Goal: Task Accomplishment & Management: Manage account settings

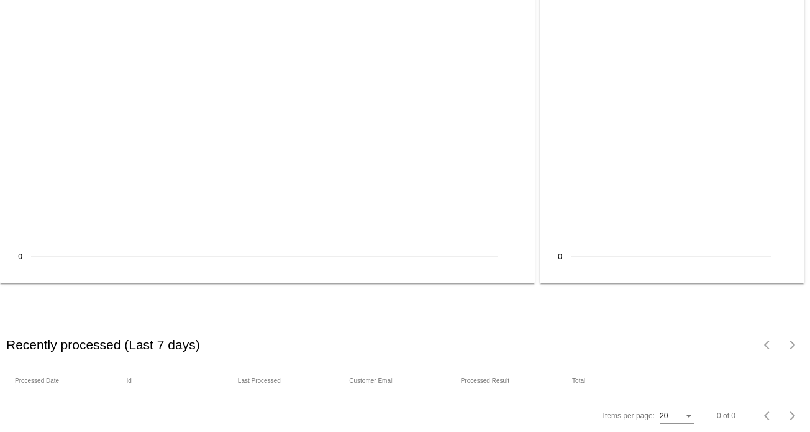
scroll to position [1645, 0]
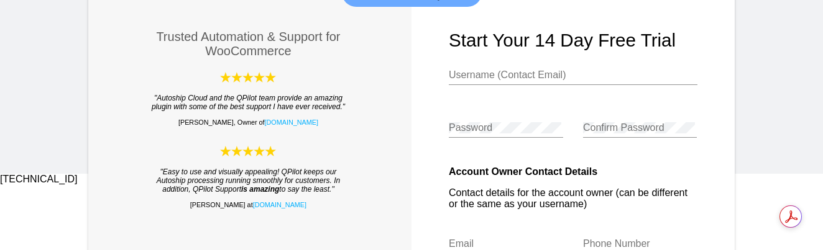
scroll to position [62, 0]
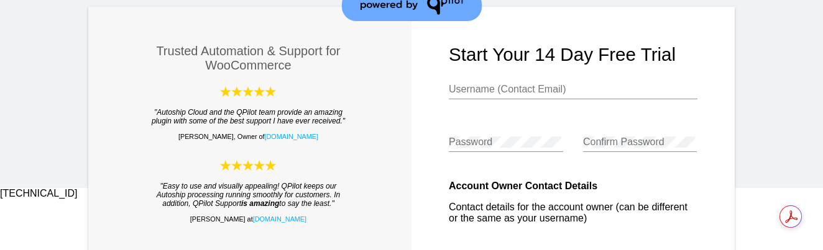
type input "[EMAIL_ADDRESS][DOMAIN_NAME]"
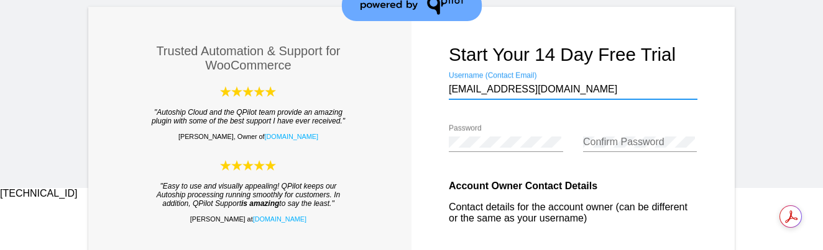
click at [564, 89] on input "[EMAIL_ADDRESS][DOMAIN_NAME]" at bounding box center [573, 89] width 249 height 11
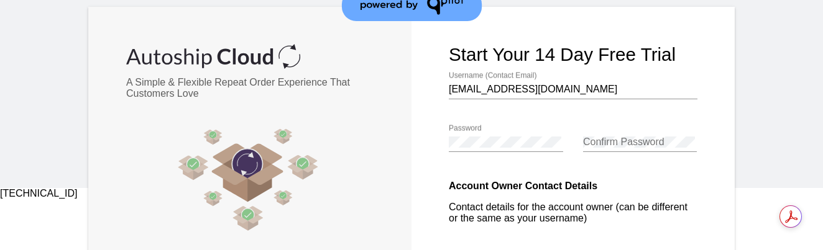
click at [723, 108] on form "Start your 14 day free trial [EMAIL_ADDRESS][DOMAIN_NAME] Username (Contact Ema…" at bounding box center [572, 189] width 323 height 365
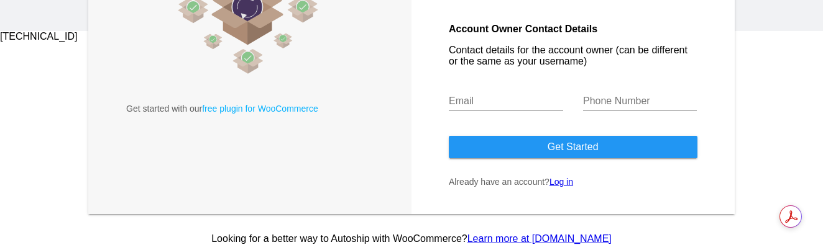
scroll to position [224, 0]
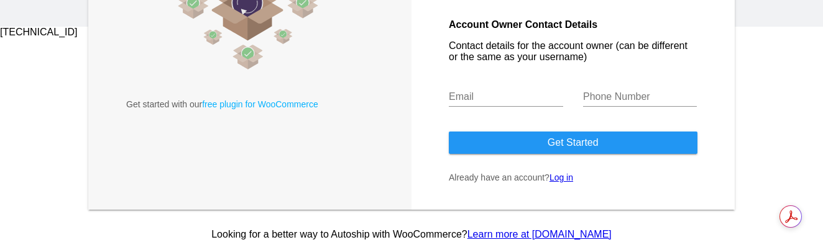
click at [560, 178] on link "Log in" at bounding box center [561, 178] width 24 height 10
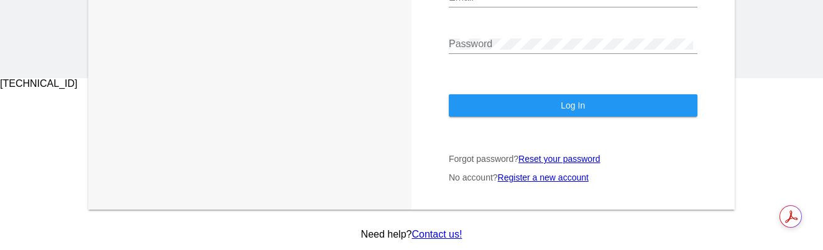
scroll to position [173, 0]
type input "[EMAIL_ADDRESS][DOMAIN_NAME]"
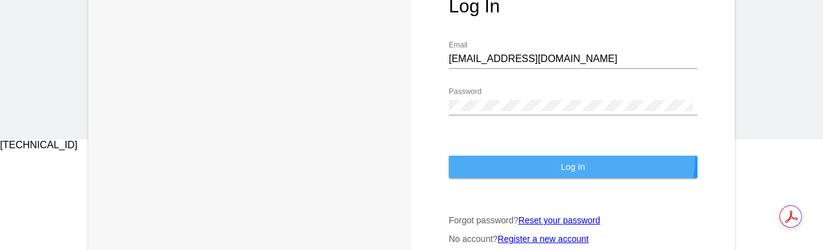
click at [554, 157] on button "Log In" at bounding box center [573, 167] width 249 height 22
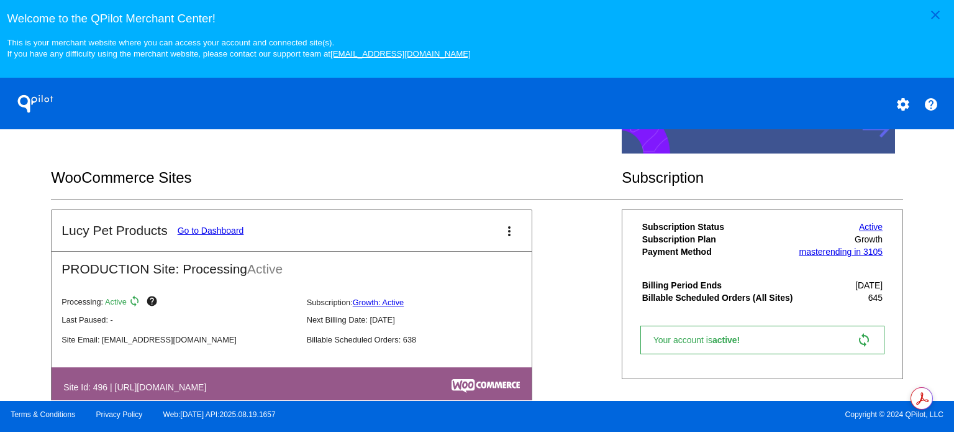
scroll to position [311, 0]
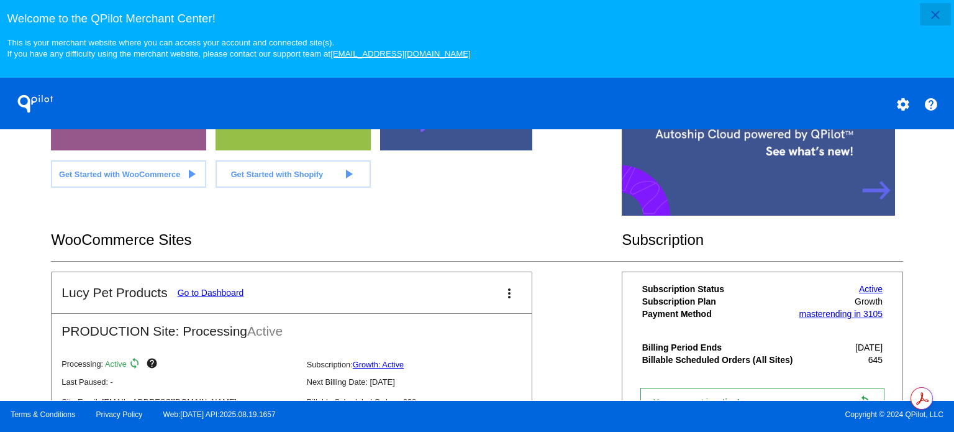
click at [822, 12] on mat-icon "close" at bounding box center [935, 14] width 15 height 15
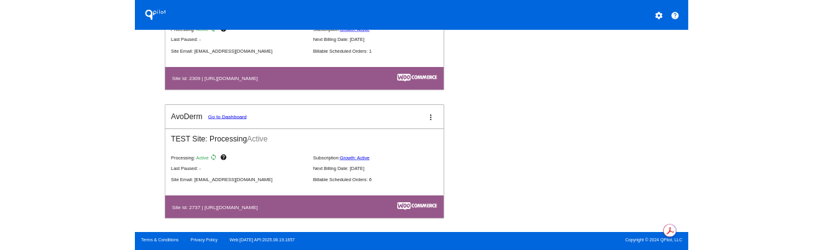
scroll to position [770, 0]
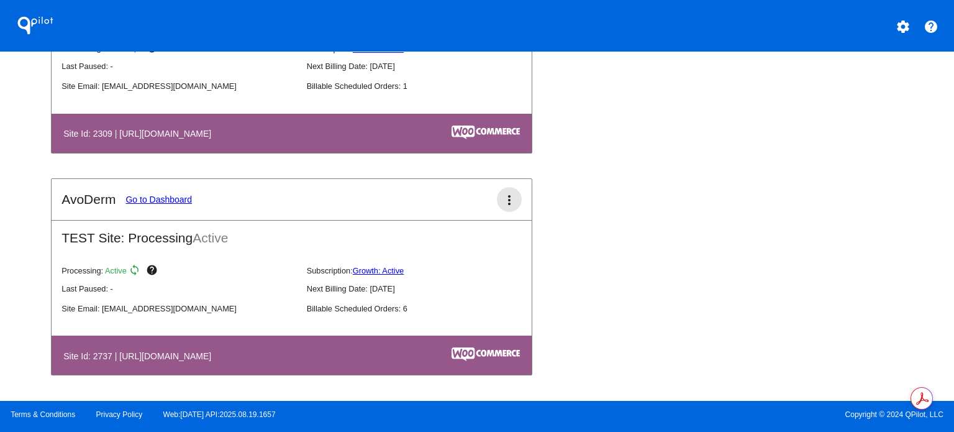
click at [505, 206] on mat-icon "more_vert" at bounding box center [509, 200] width 15 height 15
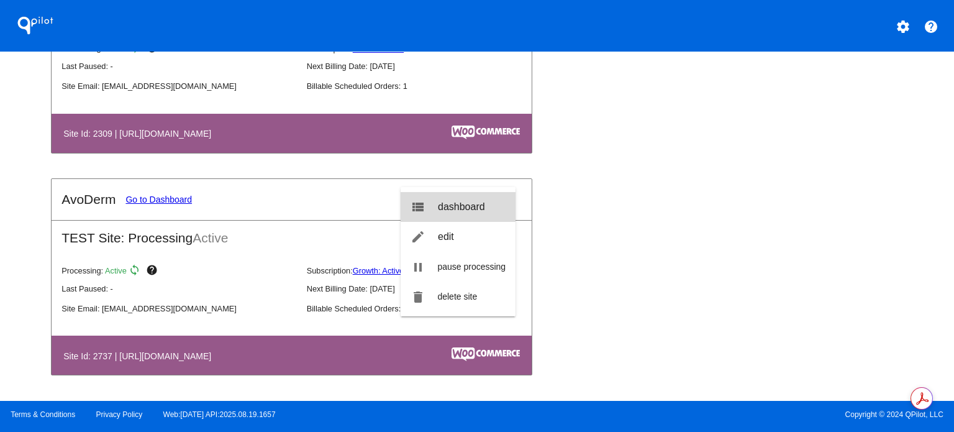
click at [480, 207] on span "dashboard" at bounding box center [461, 206] width 47 height 11
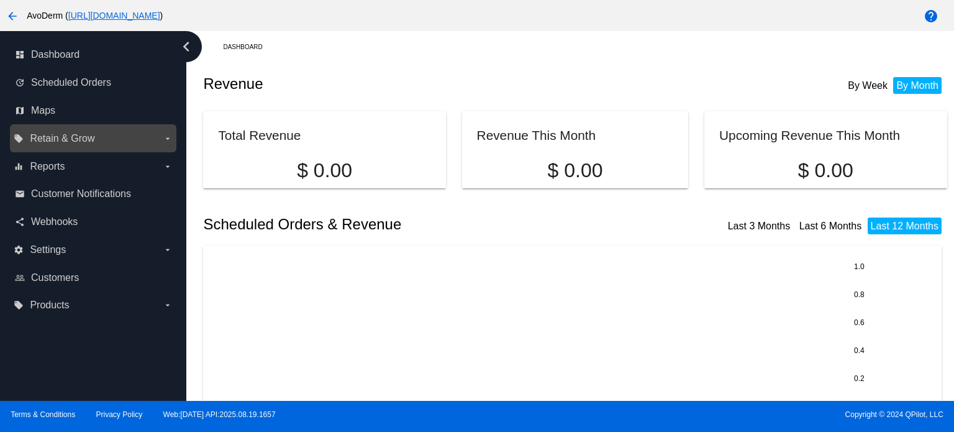
click at [169, 141] on icon "arrow_drop_down" at bounding box center [168, 139] width 10 height 10
click at [0, 0] on input "local_offer Retain & Grow arrow_drop_down" at bounding box center [0, 0] width 0 height 0
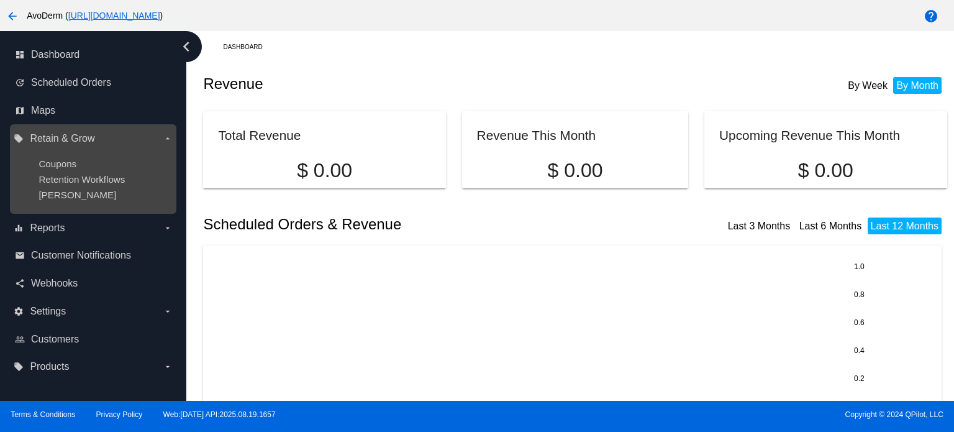
click at [169, 141] on icon "arrow_drop_down" at bounding box center [168, 139] width 10 height 10
click at [0, 0] on input "local_offer Retain & Grow arrow_drop_down" at bounding box center [0, 0] width 0 height 0
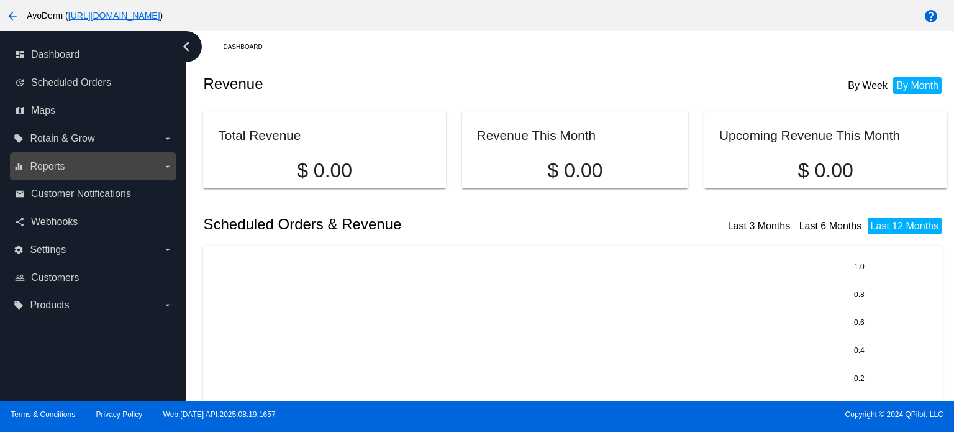
click at [163, 162] on icon "arrow_drop_down" at bounding box center [168, 167] width 10 height 10
click at [0, 0] on input "equalizer Reports arrow_drop_down" at bounding box center [0, 0] width 0 height 0
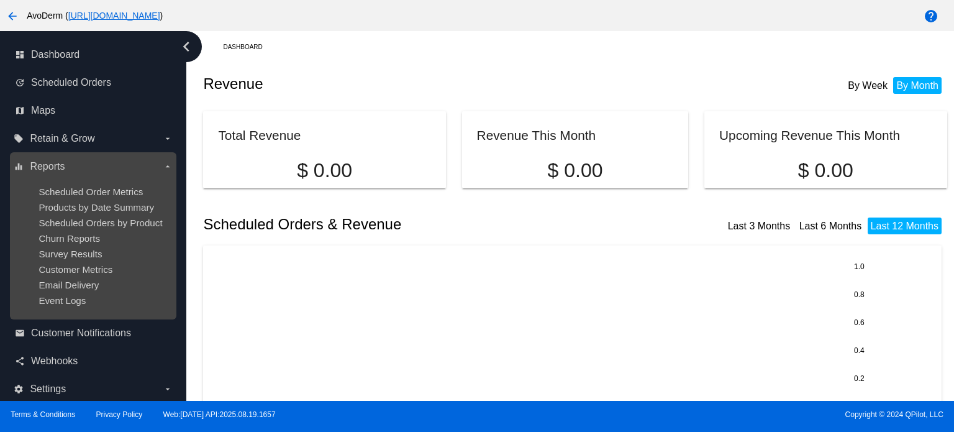
click at [163, 162] on icon "arrow_drop_down" at bounding box center [168, 167] width 10 height 10
click at [0, 0] on input "equalizer Reports arrow_drop_down" at bounding box center [0, 0] width 0 height 0
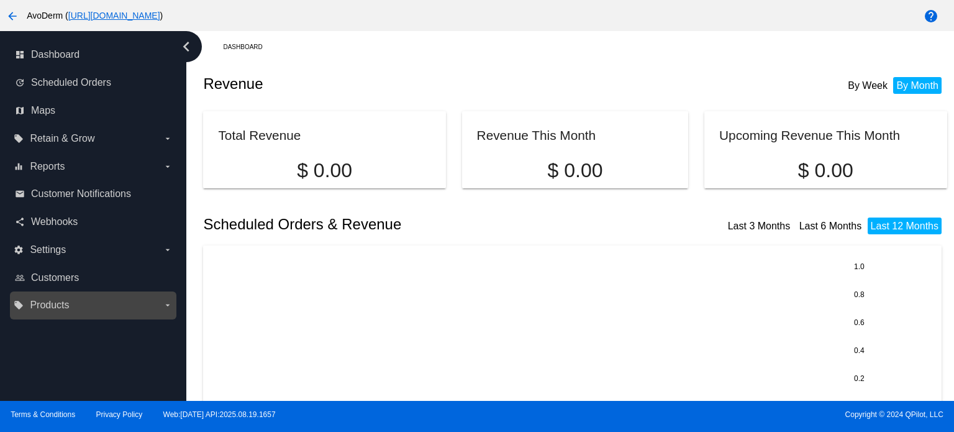
click at [167, 250] on label "local_offer Products arrow_drop_down" at bounding box center [93, 305] width 158 height 20
click at [0, 0] on input "local_offer Products arrow_drop_down" at bounding box center [0, 0] width 0 height 0
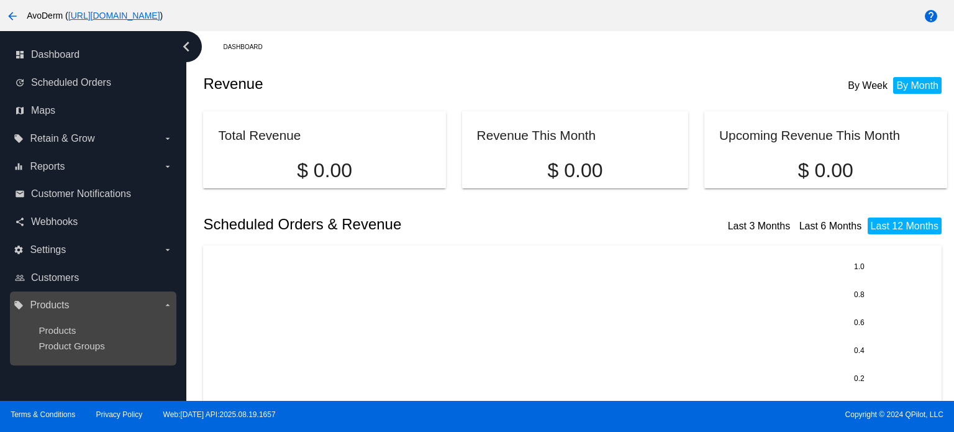
click at [167, 250] on label "local_offer Products arrow_drop_down" at bounding box center [93, 305] width 158 height 20
click at [0, 0] on input "local_offer Products arrow_drop_down" at bounding box center [0, 0] width 0 height 0
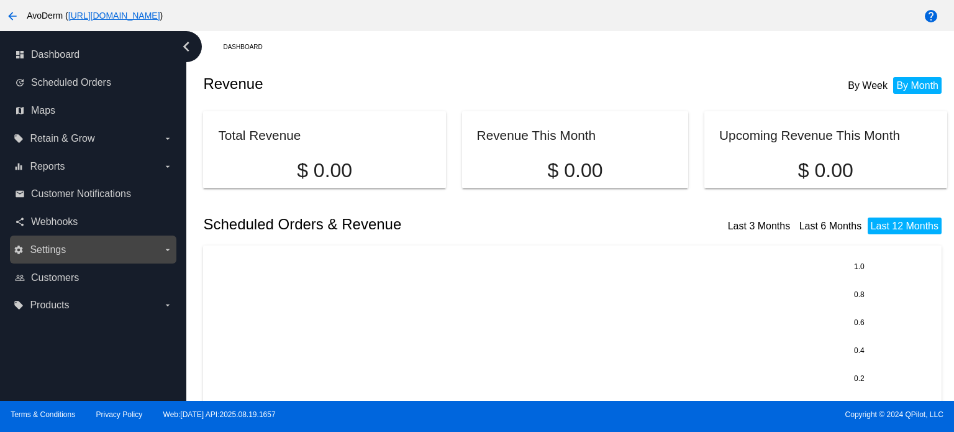
click at [169, 250] on label "settings Settings arrow_drop_down" at bounding box center [93, 250] width 158 height 20
click at [0, 0] on input "settings Settings arrow_drop_down" at bounding box center [0, 0] width 0 height 0
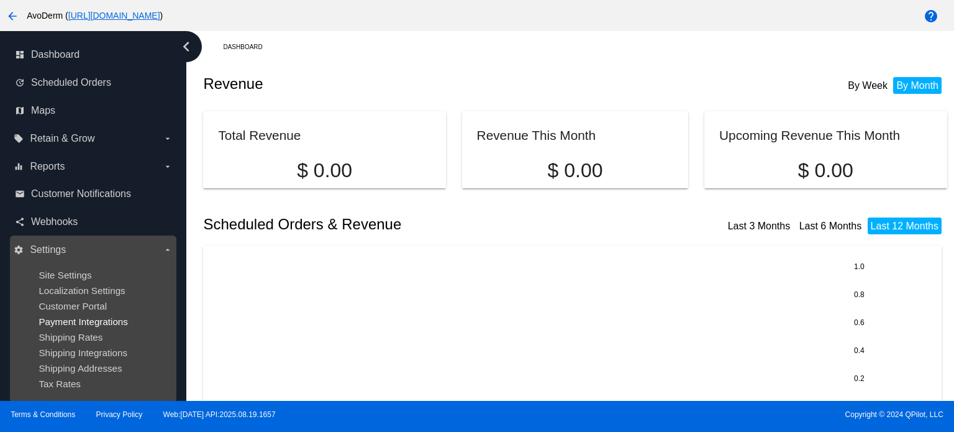
click at [102, 250] on span "Payment Integrations" at bounding box center [83, 321] width 89 height 11
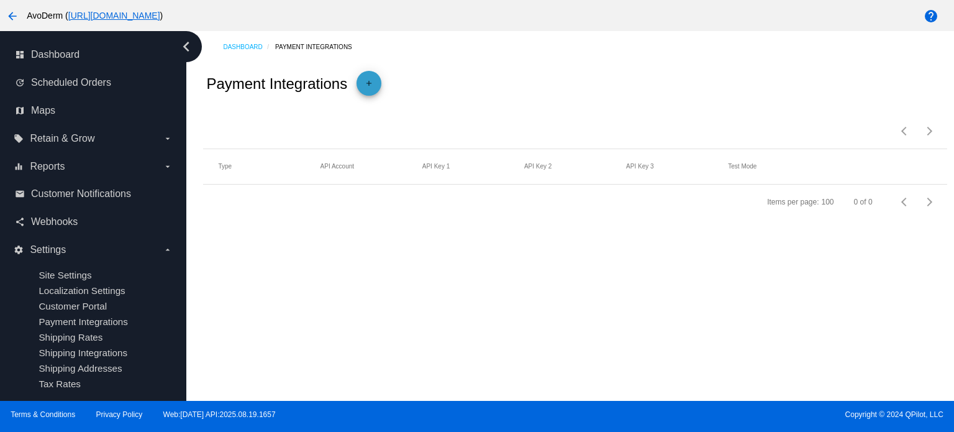
click at [368, 81] on mat-icon "add" at bounding box center [369, 86] width 15 height 15
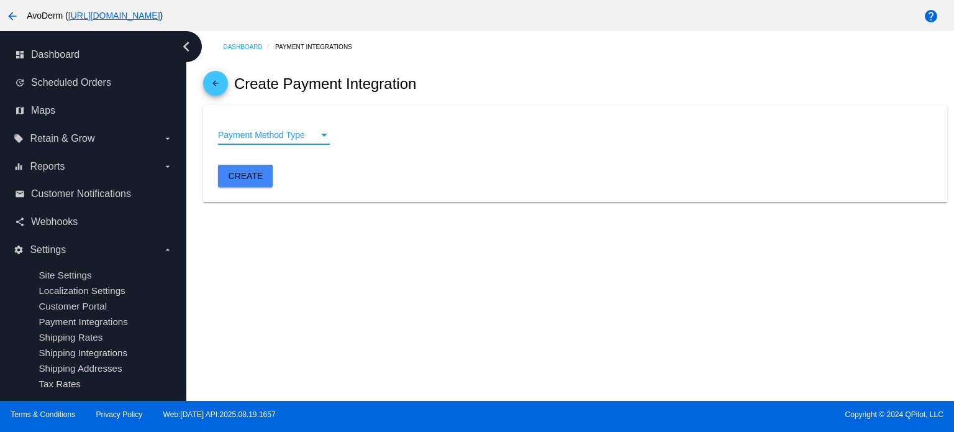
click at [304, 136] on span "Payment Method Type" at bounding box center [261, 135] width 87 height 10
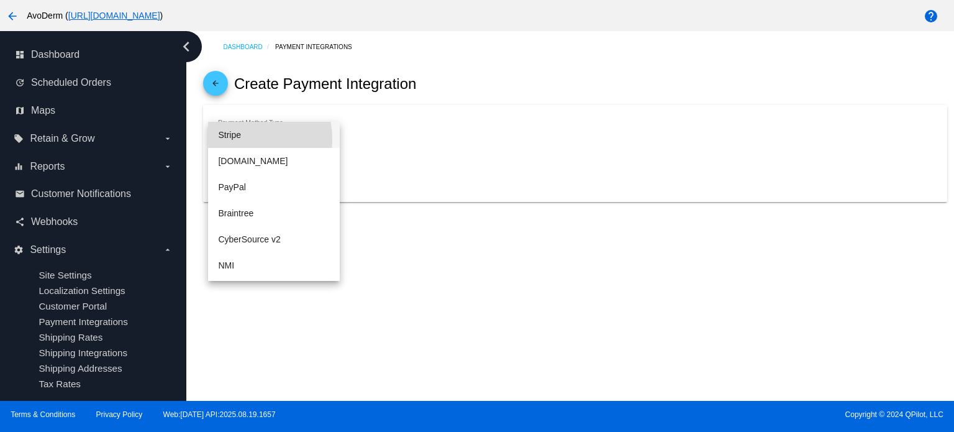
click at [232, 139] on span "Stripe" at bounding box center [274, 135] width 112 height 26
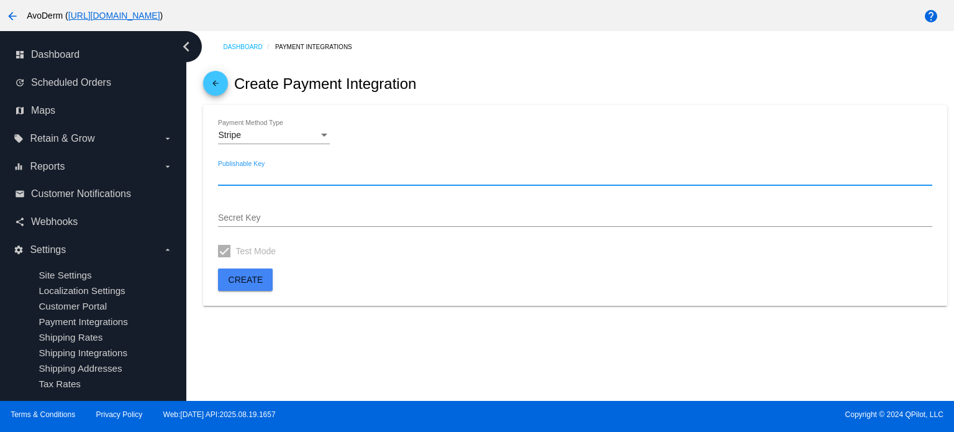
click at [293, 174] on input "Publishable Key" at bounding box center [575, 176] width 714 height 10
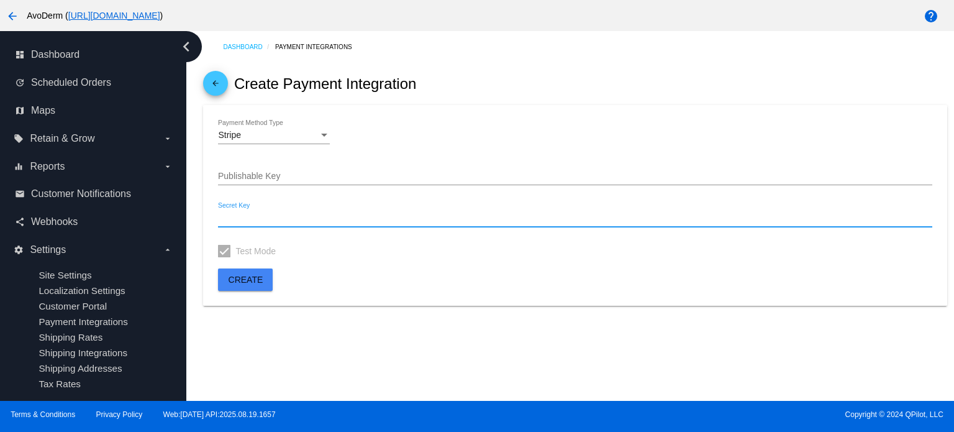
click at [260, 216] on input "Secret Key" at bounding box center [575, 218] width 714 height 10
paste input "whsec_HtfmcLzO37CXy8RpXXy7X9m3dMM1QJ8d"
type input "whsec_HtfmcLzO37CXy8RpXXy7X9m3dMM1QJ8d"
click at [303, 173] on input "Publishable Key" at bounding box center [575, 176] width 714 height 10
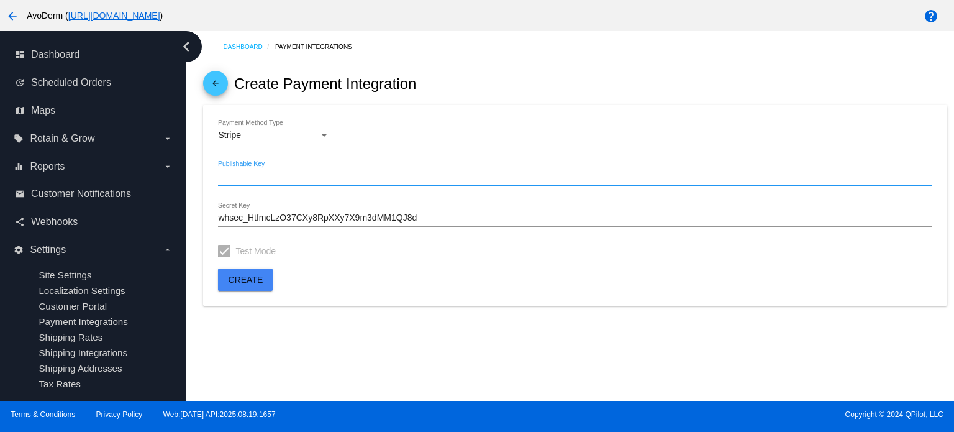
drag, startPoint x: 246, startPoint y: 169, endPoint x: 225, endPoint y: 173, distance: 21.6
click at [225, 173] on input "Publishable Key" at bounding box center [575, 176] width 714 height 10
paste input "we_1R4vSSBc1htn8gdgeIX2gap0"
type input "we_1R4vSSBc1htn8gdgeIX2gap0"
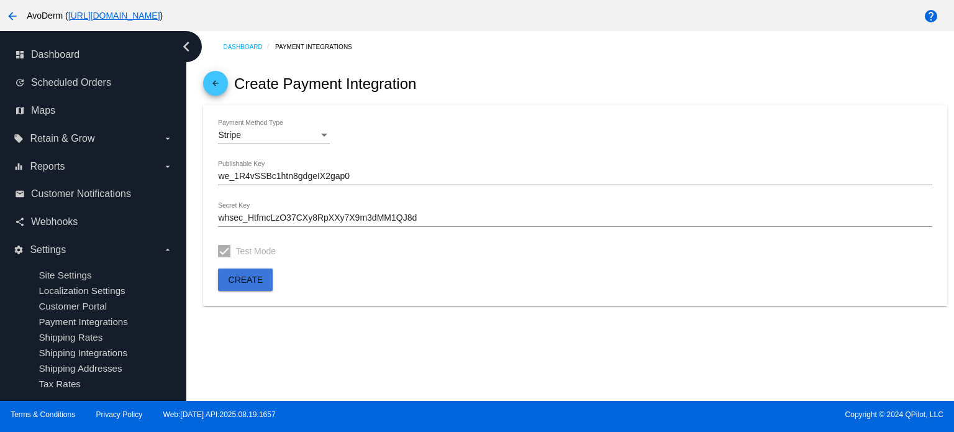
click at [247, 250] on span "Create" at bounding box center [246, 280] width 35 height 10
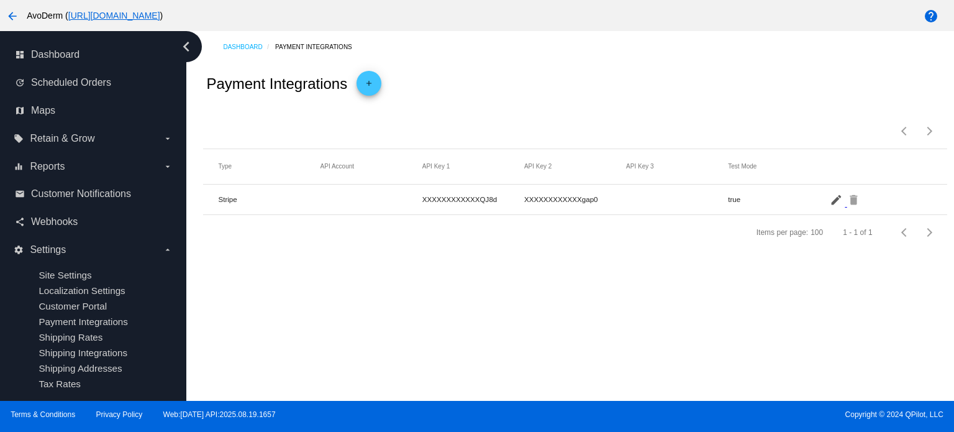
click at [822, 201] on mat-icon "edit" at bounding box center [837, 199] width 15 height 19
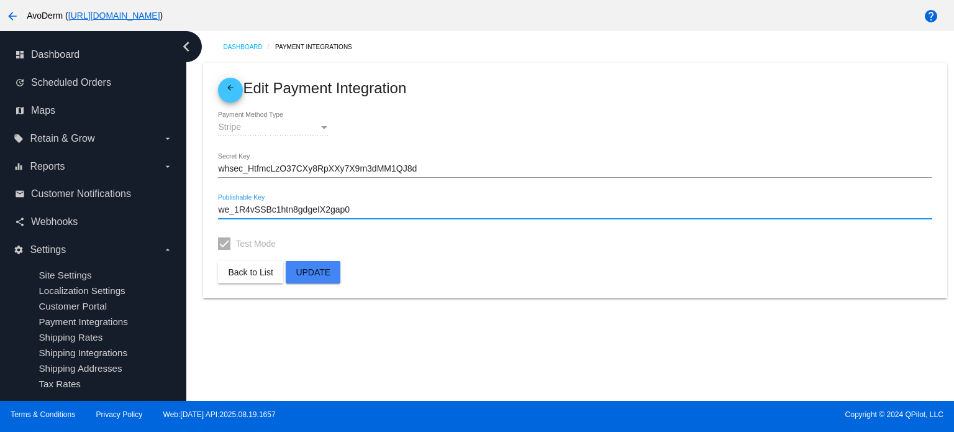
drag, startPoint x: 363, startPoint y: 213, endPoint x: 205, endPoint y: 208, distance: 157.9
click at [205, 208] on mat-card "arrow_back Edit Payment Integration Stripe Payment Method Type whsec_HtfmcLzO37…" at bounding box center [575, 180] width 744 height 235
drag, startPoint x: 235, startPoint y: 210, endPoint x: 208, endPoint y: 180, distance: 40.9
click at [208, 180] on mat-card "arrow_back Edit Payment Integration Stripe Payment Method Type whsec_HtfmcLzO37…" at bounding box center [575, 180] width 744 height 235
drag, startPoint x: 363, startPoint y: 208, endPoint x: 217, endPoint y: 205, distance: 145.4
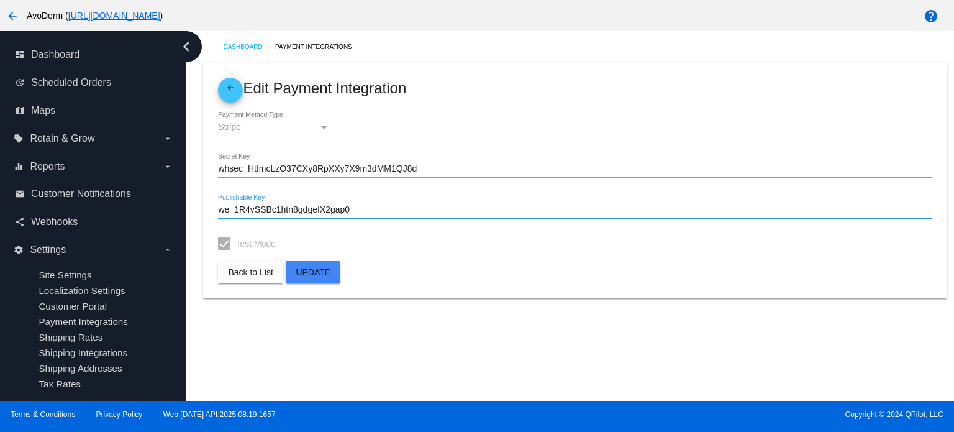
click at [217, 205] on mat-card "arrow_back Edit Payment Integration Stripe Payment Method Type whsec_HtfmcLzO37…" at bounding box center [575, 180] width 744 height 235
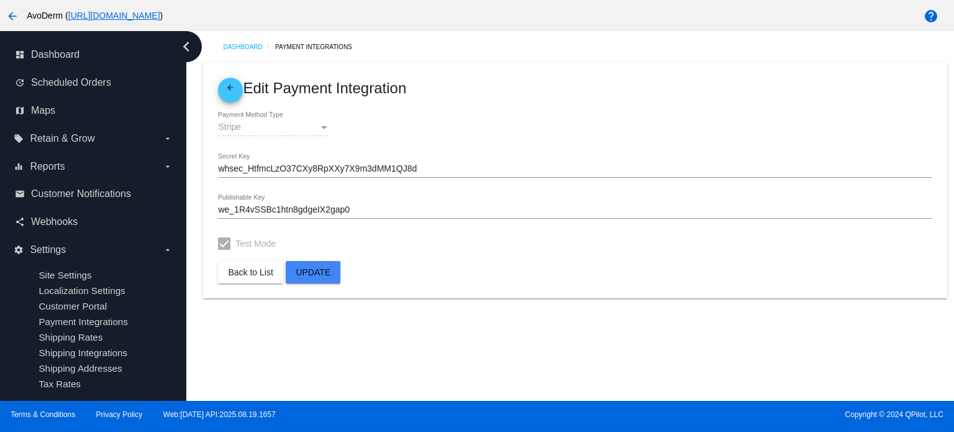
drag, startPoint x: 221, startPoint y: 205, endPoint x: 211, endPoint y: 208, distance: 10.9
click at [211, 208] on mat-card "arrow_back Edit Payment Integration Stripe Payment Method Type whsec_HtfmcLzO37…" at bounding box center [575, 180] width 744 height 235
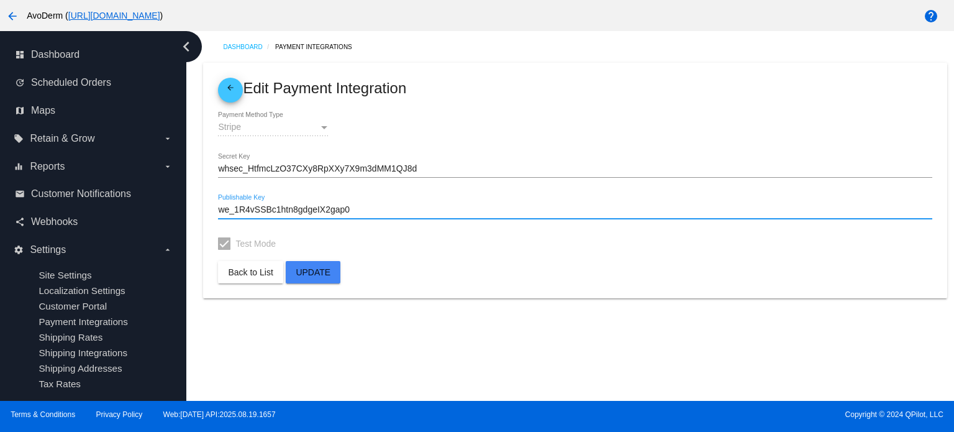
drag, startPoint x: 374, startPoint y: 211, endPoint x: 213, endPoint y: 218, distance: 161.1
click at [213, 218] on mat-card "arrow_back Edit Payment Integration Stripe Payment Method Type whsec_HtfmcLzO37…" at bounding box center [575, 180] width 744 height 235
paste input "pk_live_51R3iDJBc1htn8gdgCWmmU4Zd1gB2N7xL62RuB0fAIEkPglrLunTWbIKBpRwZidP4dIbHwG…"
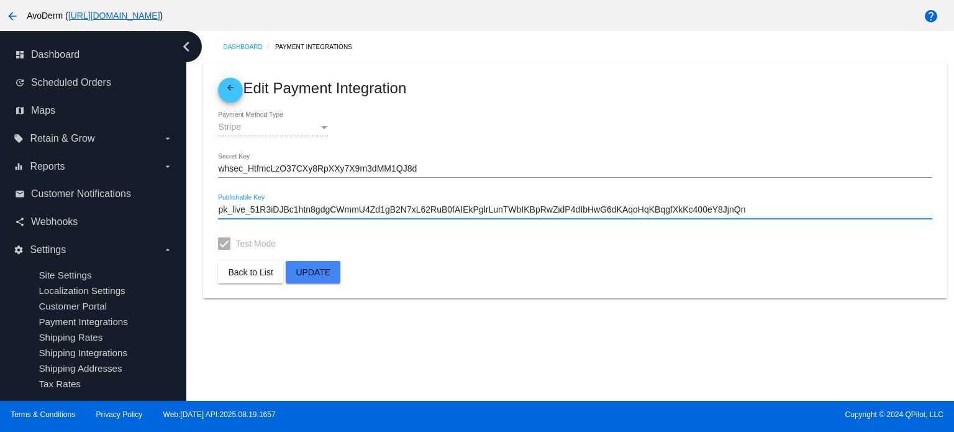
type input "pk_live_51R3iDJBc1htn8gdgCWmmU4Zd1gB2N7xL62RuB0fAIEkPglrLunTWbIKBpRwZidP4dIbHwG…"
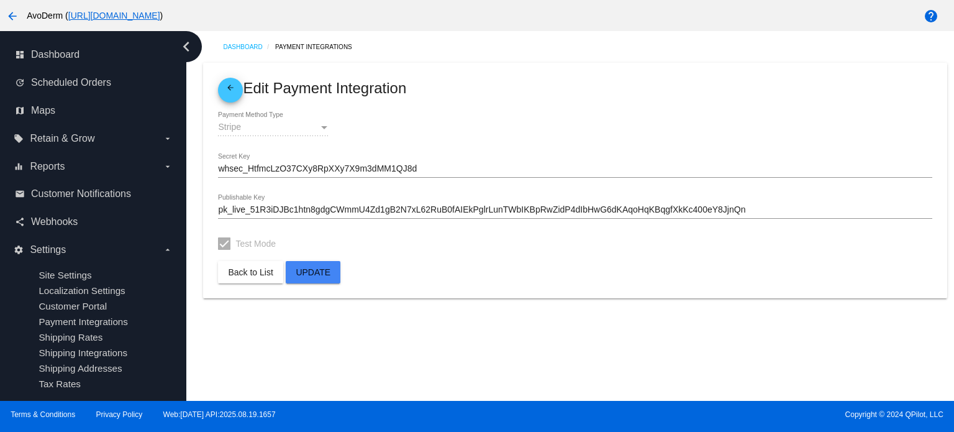
click at [447, 163] on div "whsec_HtfmcLzO37CXy8RpXXy7X9m3dMM1QJ8d Secret Key" at bounding box center [575, 165] width 714 height 24
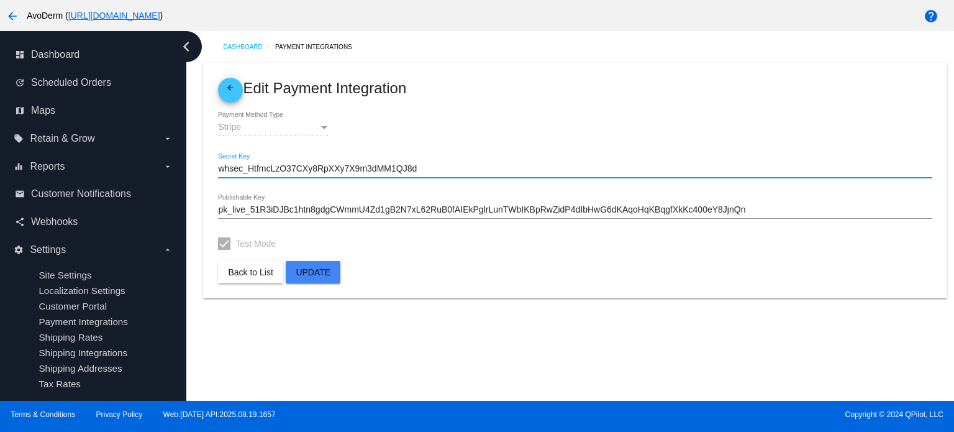
click at [322, 250] on span "Update" at bounding box center [313, 272] width 35 height 10
click at [231, 173] on input "whsec_HtfmcLzO37CXy8RpXXy7X9m3dMM1QJ8d" at bounding box center [575, 169] width 714 height 10
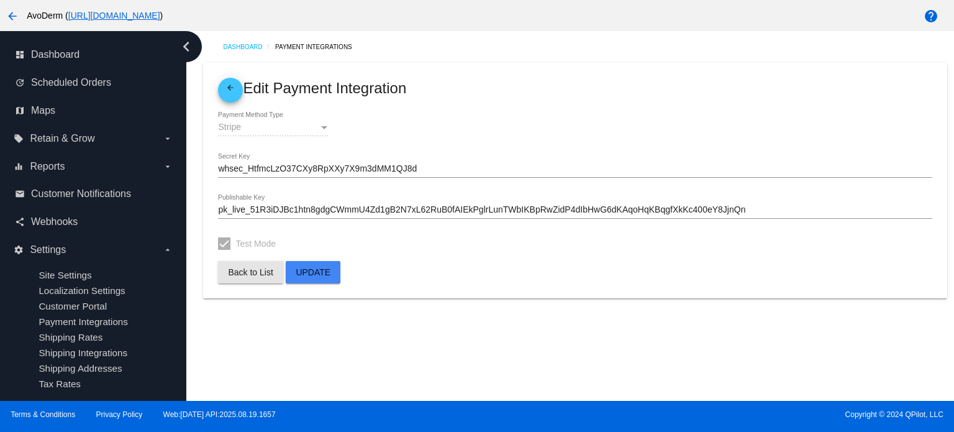
click at [257, 250] on button "Back to List" at bounding box center [250, 272] width 65 height 22
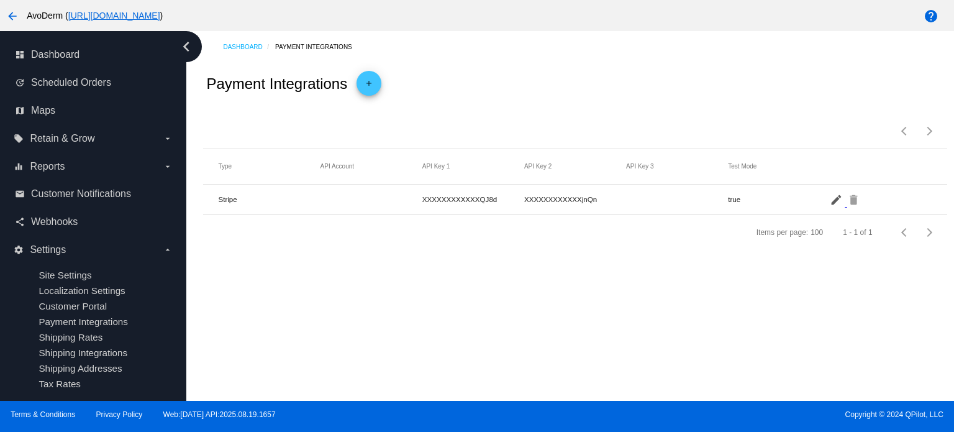
click at [822, 198] on mat-icon "edit" at bounding box center [837, 199] width 15 height 19
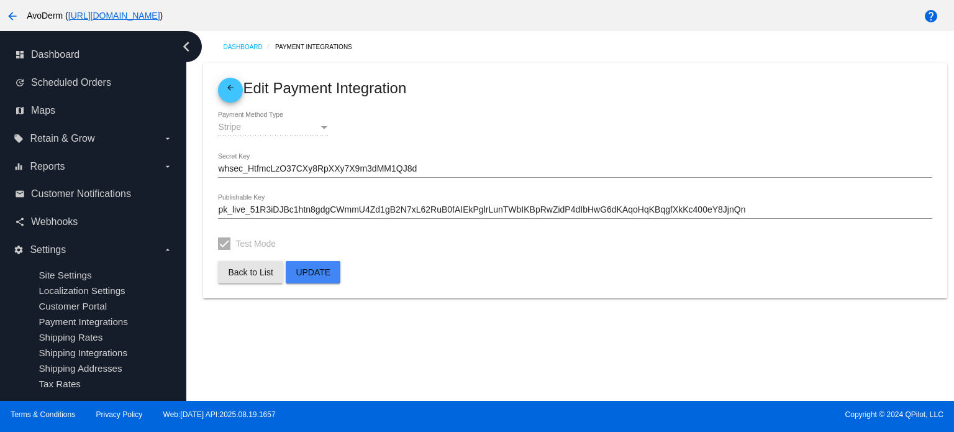
click at [236, 250] on span "Back to List" at bounding box center [250, 272] width 45 height 10
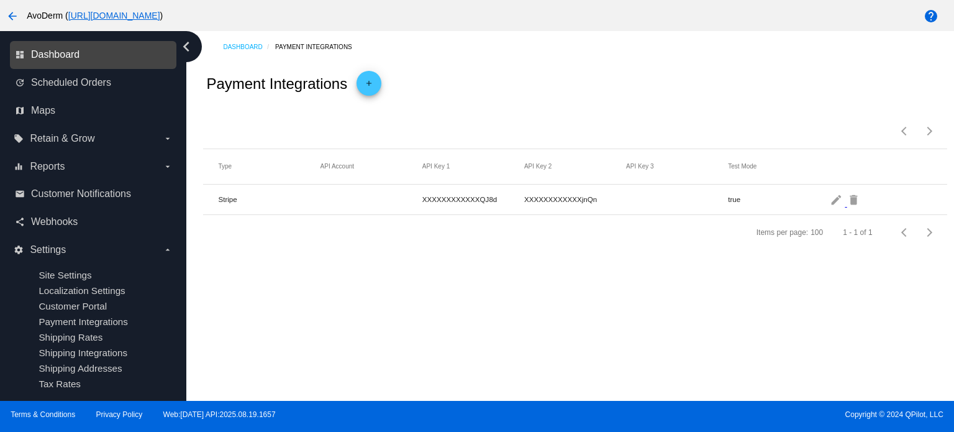
click at [60, 54] on span "Dashboard" at bounding box center [55, 54] width 48 height 11
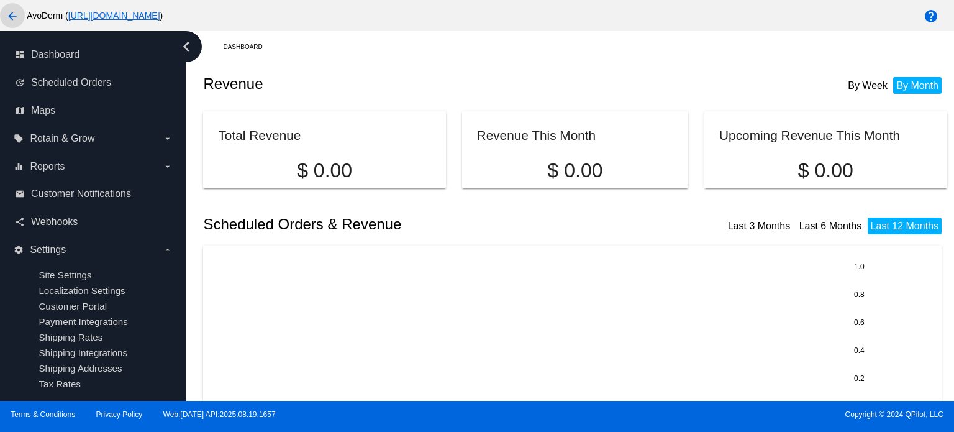
click at [9, 20] on mat-icon "arrow_back" at bounding box center [12, 16] width 15 height 15
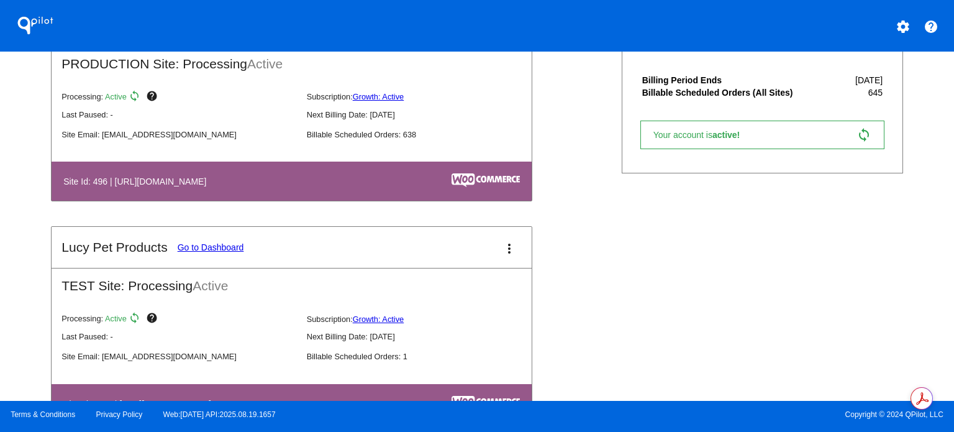
scroll to position [376, 0]
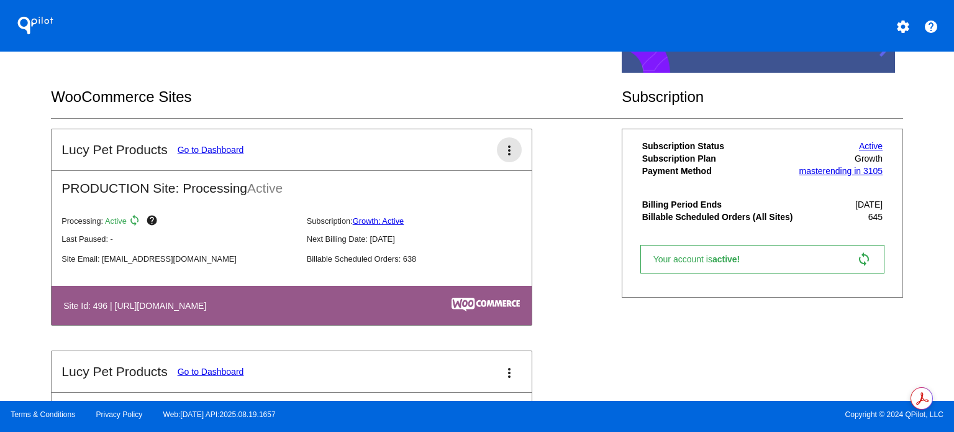
click at [505, 155] on mat-icon "more_vert" at bounding box center [509, 150] width 15 height 15
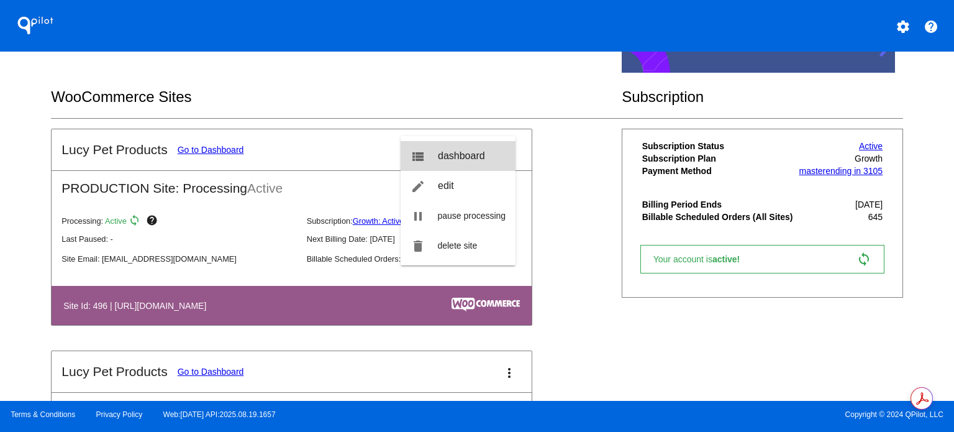
click at [472, 161] on span "dashboard" at bounding box center [461, 155] width 47 height 11
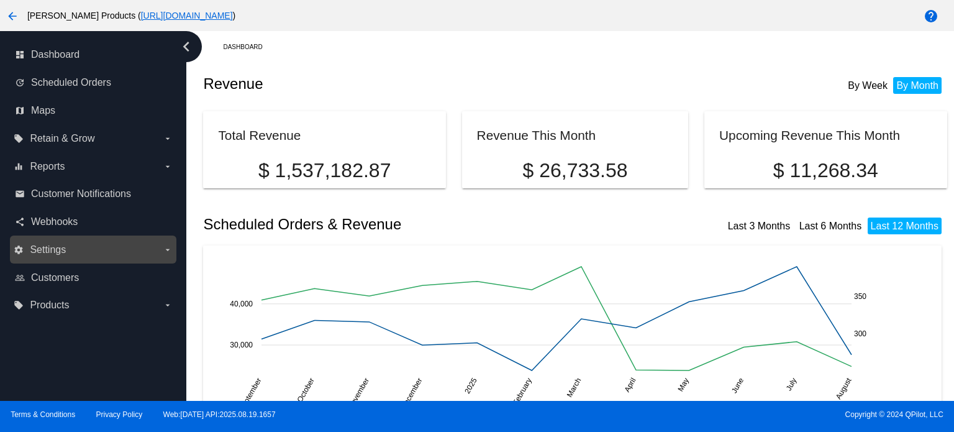
click at [162, 250] on label "settings Settings arrow_drop_down" at bounding box center [93, 250] width 158 height 20
click at [0, 0] on input "settings Settings arrow_drop_down" at bounding box center [0, 0] width 0 height 0
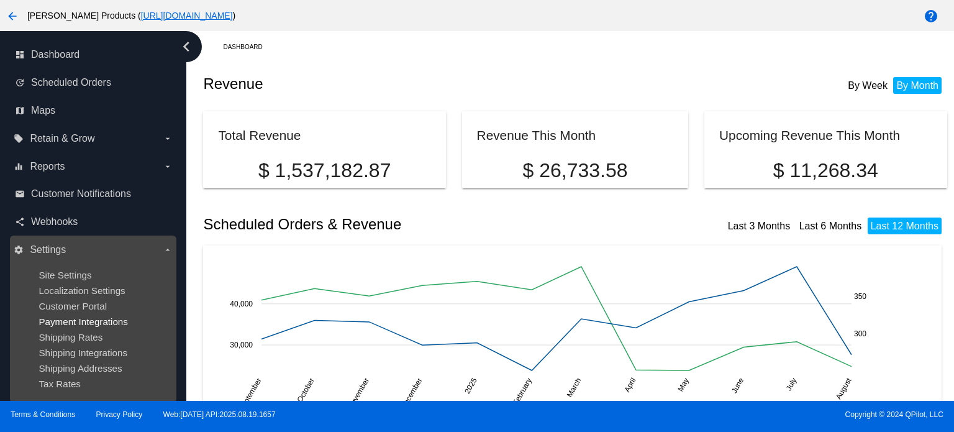
click at [112, 250] on span "Payment Integrations" at bounding box center [83, 321] width 89 height 11
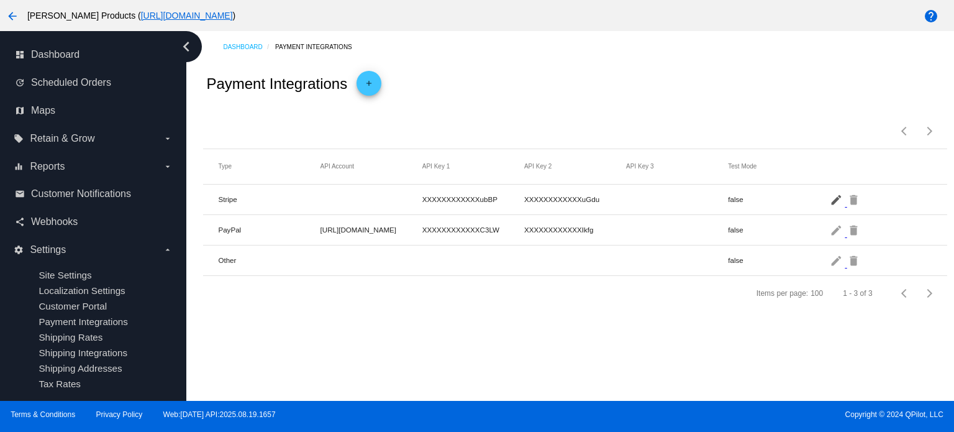
click at [822, 203] on mat-icon "edit" at bounding box center [837, 199] width 15 height 19
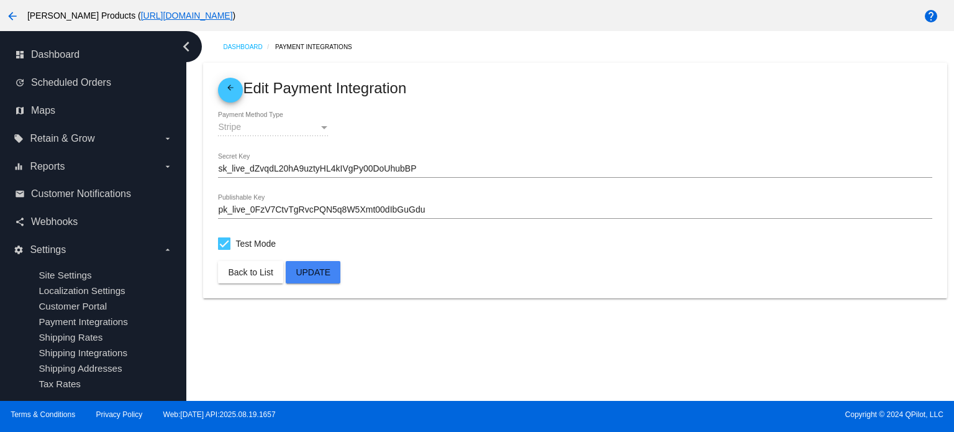
click at [500, 203] on div "pk_live_0FzV7CtvTgRvcPQN5q8W5Xmt00dIbGuGdu Publishable Key" at bounding box center [575, 206] width 714 height 24
drag, startPoint x: 493, startPoint y: 217, endPoint x: 217, endPoint y: 196, distance: 276.7
click at [217, 196] on mat-card "arrow_back Edit Payment Integration Stripe Payment Method Type sk_live_dZvqdL20…" at bounding box center [575, 180] width 744 height 235
click at [1, 12] on button "arrow_back" at bounding box center [12, 15] width 25 height 25
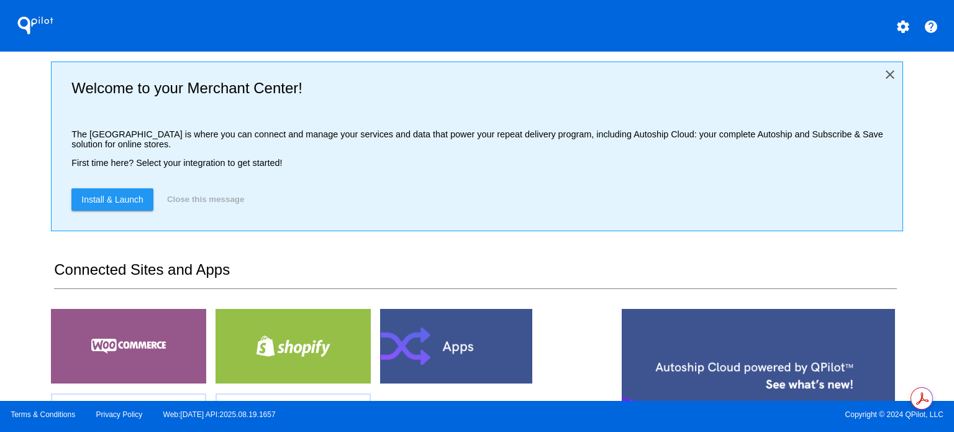
click at [822, 77] on mat-icon "close" at bounding box center [890, 74] width 15 height 15
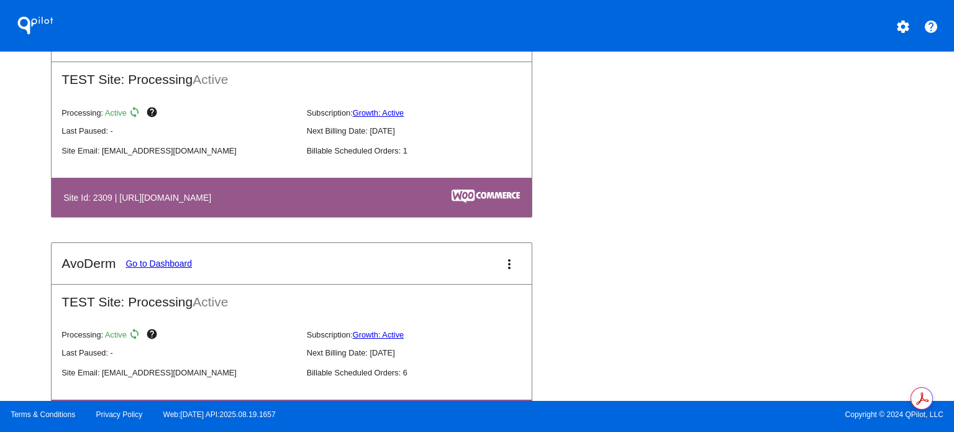
scroll to position [589, 0]
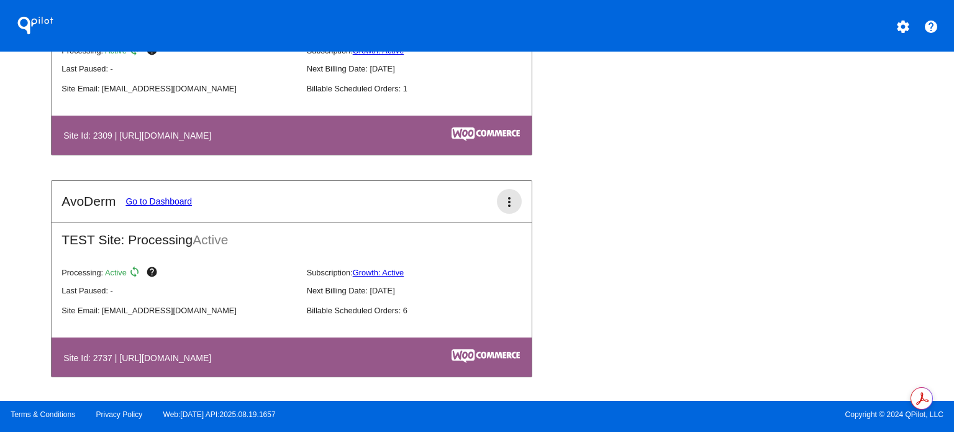
click at [507, 204] on mat-icon "more_vert" at bounding box center [509, 201] width 15 height 15
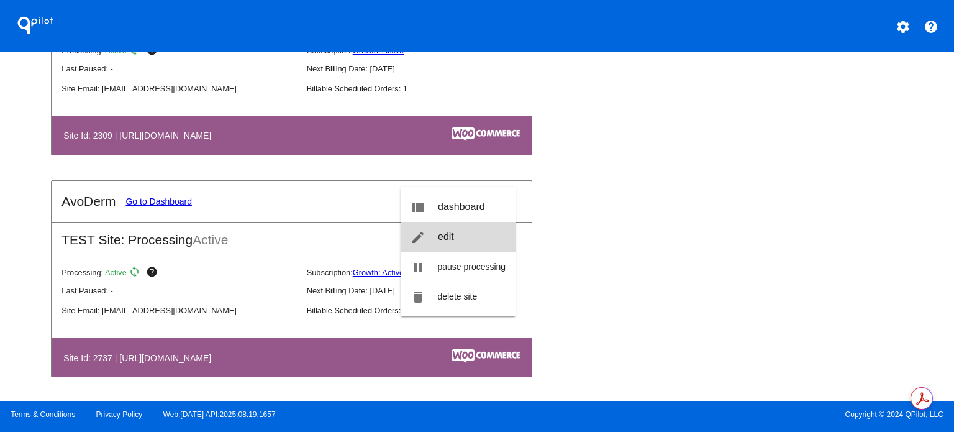
click at [467, 237] on link "edit edit" at bounding box center [459, 237] width 116 height 30
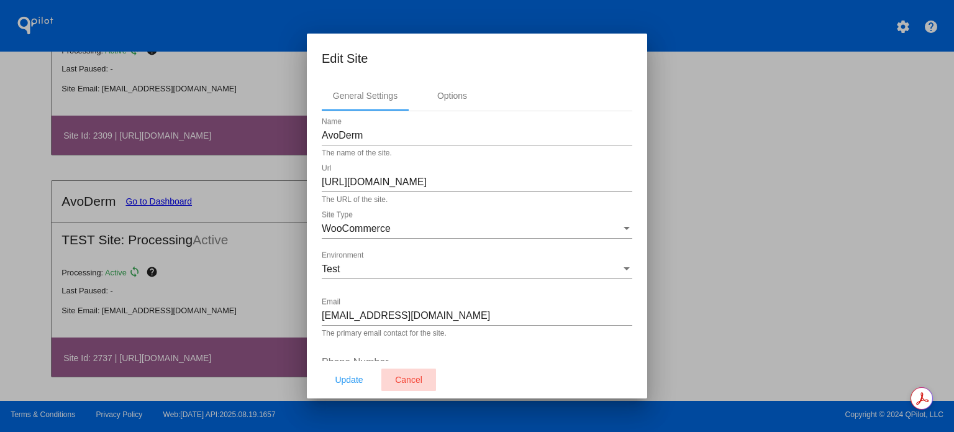
click at [409, 250] on span "Cancel" at bounding box center [408, 380] width 27 height 10
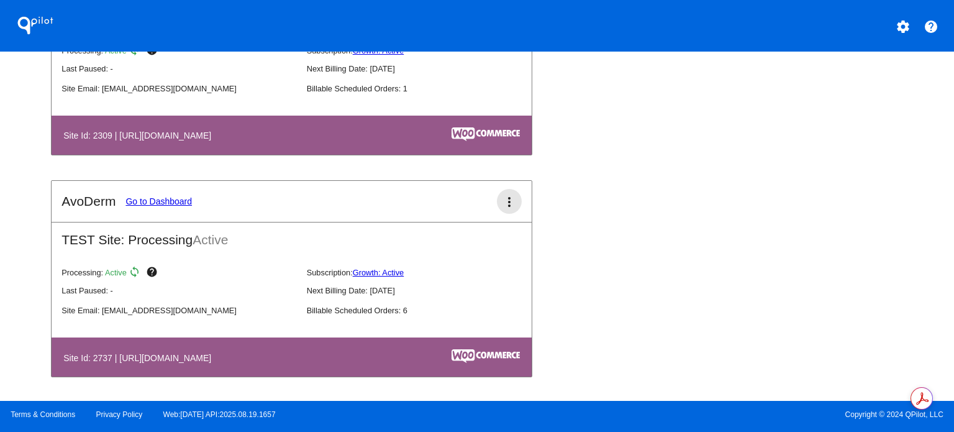
click at [503, 206] on mat-icon "more_vert" at bounding box center [509, 201] width 15 height 15
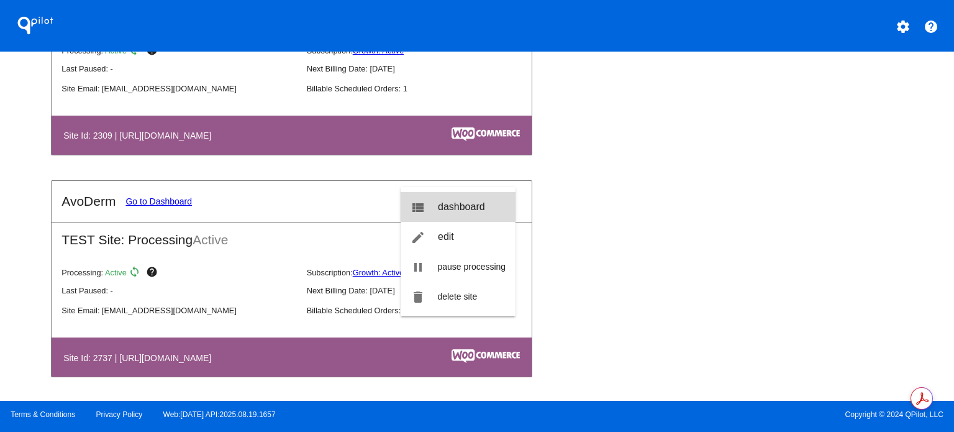
click at [462, 208] on span "dashboard" at bounding box center [461, 206] width 47 height 11
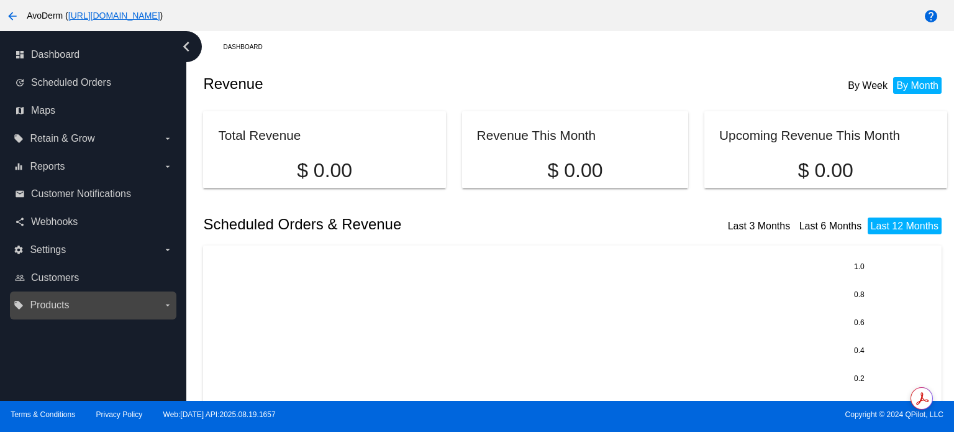
click at [161, 250] on div "local_offer Products arrow_drop_down" at bounding box center [93, 305] width 167 height 28
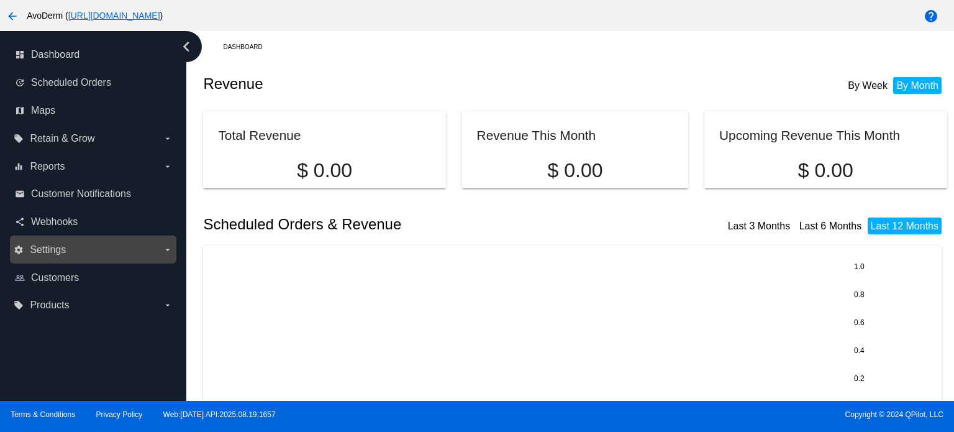
click at [167, 247] on icon "arrow_drop_down" at bounding box center [168, 250] width 10 height 10
click at [0, 0] on input "settings Settings arrow_drop_down" at bounding box center [0, 0] width 0 height 0
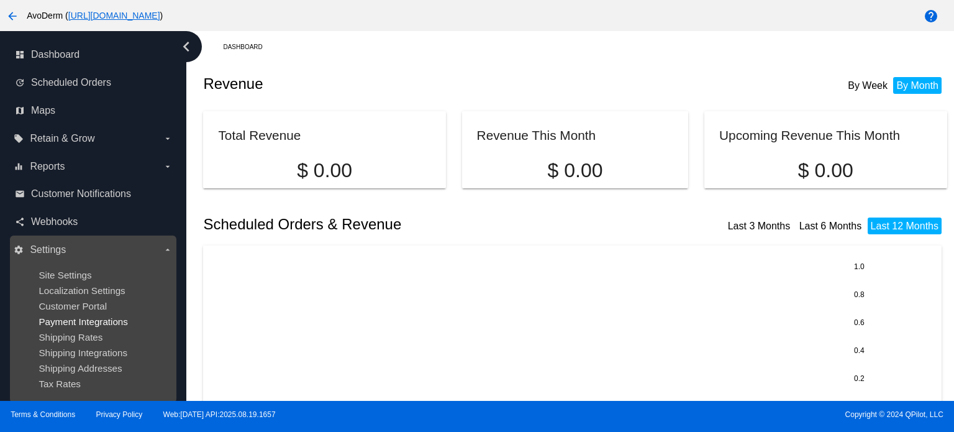
click at [111, 250] on span "Payment Integrations" at bounding box center [83, 321] width 89 height 11
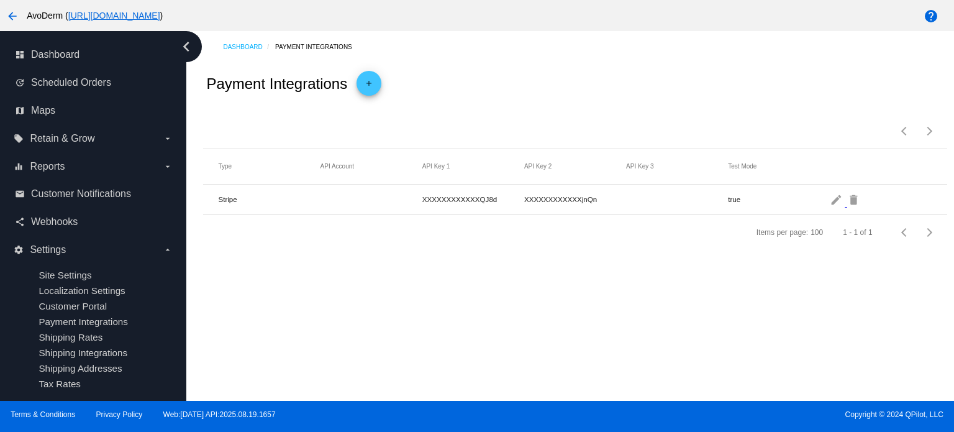
click at [822, 203] on mat-cell "true" at bounding box center [779, 199] width 102 height 14
click at [822, 201] on mat-icon "edit" at bounding box center [837, 199] width 15 height 19
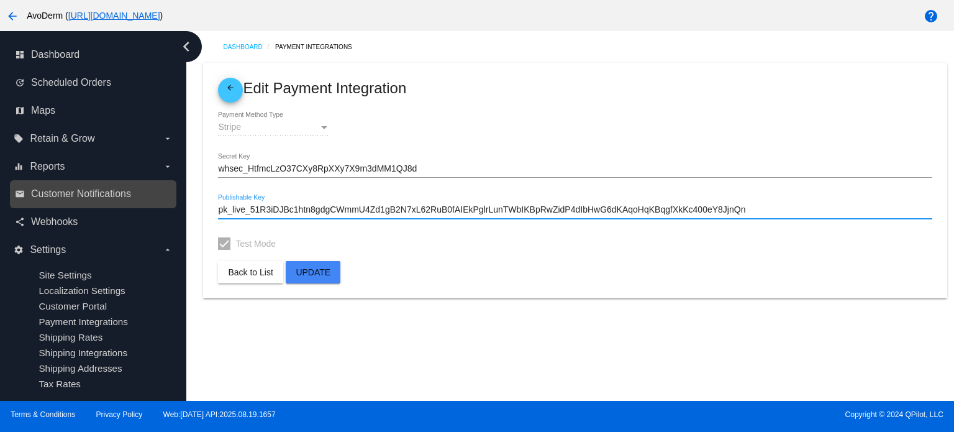
drag, startPoint x: 756, startPoint y: 209, endPoint x: 242, endPoint y: 200, distance: 514.6
click at [154, 187] on div "dashboard Dashboard update Scheduled Orders map Maps local_offer Retain & Grow …" at bounding box center [477, 216] width 954 height 370
click at [306, 173] on input "whsec_HtfmcLzO37CXy8RpXXy7X9m3dMM1QJ8d" at bounding box center [575, 169] width 714 height 10
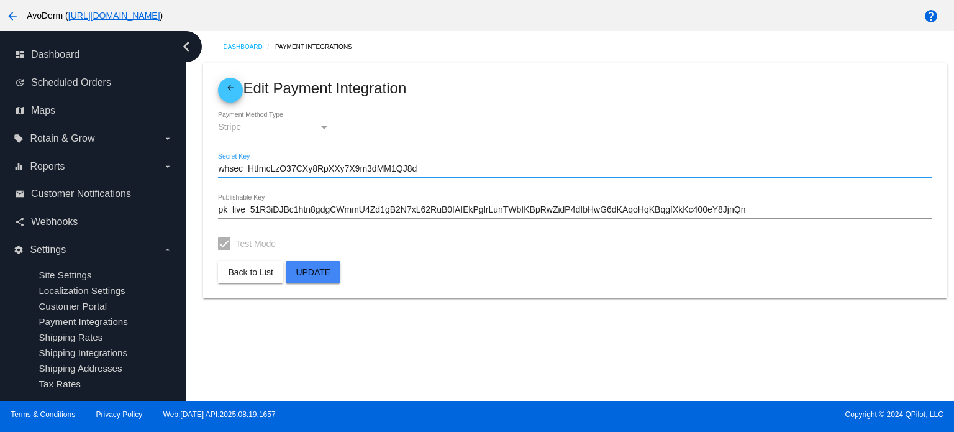
drag, startPoint x: 433, startPoint y: 168, endPoint x: 206, endPoint y: 159, distance: 227.0
click at [206, 159] on mat-card "arrow_back Edit Payment Integration Stripe Payment Method Type whsec_HtfmcLzO37…" at bounding box center [575, 180] width 744 height 235
drag, startPoint x: 248, startPoint y: 162, endPoint x: 244, endPoint y: 170, distance: 9.2
click at [244, 170] on input "whsec_HtfmcLzO37CXy8RpXXy7X9m3dMM1QJ8d" at bounding box center [575, 169] width 714 height 10
drag, startPoint x: 424, startPoint y: 167, endPoint x: 206, endPoint y: 167, distance: 218.7
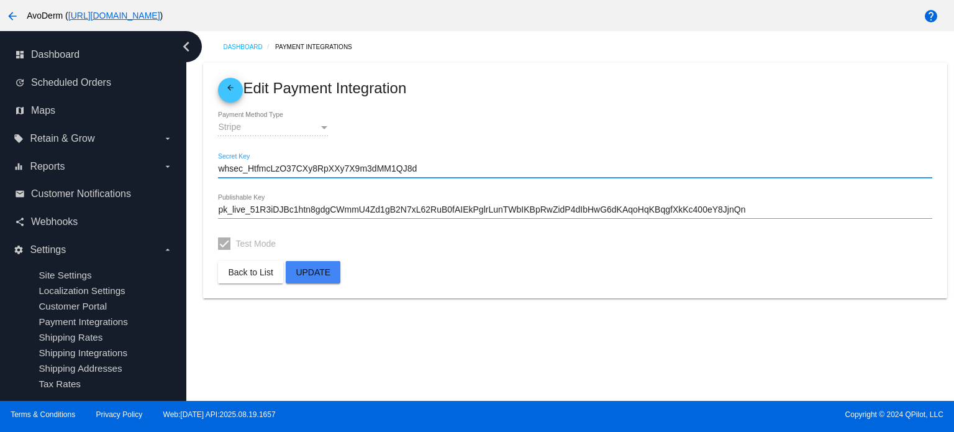
click at [206, 167] on mat-card "arrow_back Edit Payment Integration Stripe Payment Method Type whsec_HtfmcLzO37…" at bounding box center [575, 180] width 744 height 235
paste input "sk_live_51R3iDJBc1htn8gdgFIlERTSe910kl1UeropmSZbNg0UkaX5Ir7LYwK1f0JG3IxoNtdBjhF…"
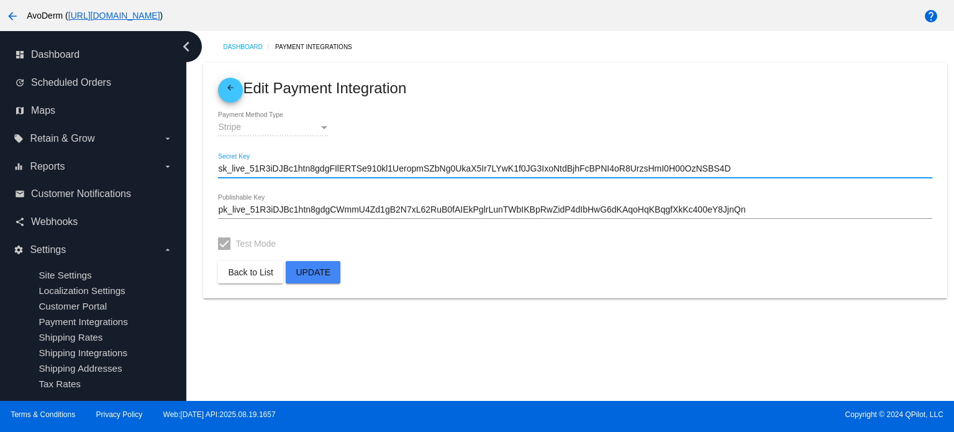
type input "sk_live_51R3iDJBc1htn8gdgFIlERTSe910kl1UeropmSZbNg0UkaX5Ir7LYwK1f0JG3IxoNtdBjhF…"
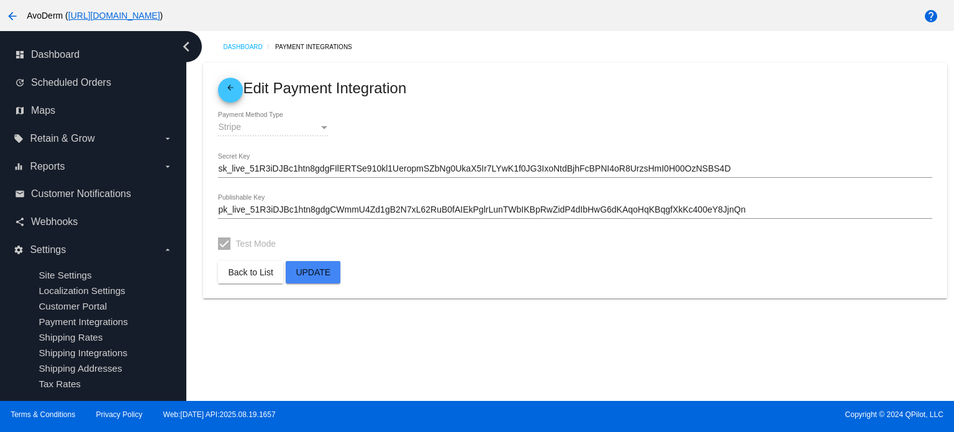
click at [446, 250] on mat-card "arrow_back Edit Payment Integration Stripe Payment Method Type sk_live_51R3iDJB…" at bounding box center [575, 180] width 744 height 235
click at [325, 250] on span "Update" at bounding box center [313, 272] width 35 height 10
click at [316, 250] on span "Update" at bounding box center [313, 272] width 35 height 10
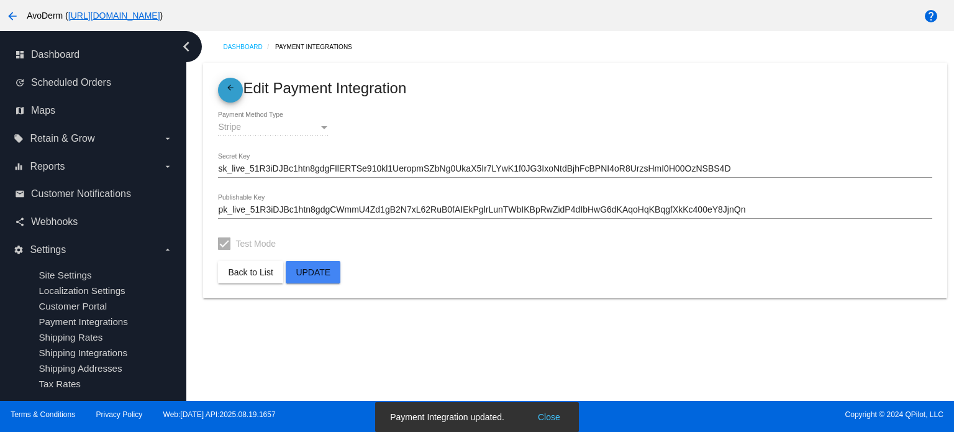
click at [232, 88] on mat-icon "arrow_back" at bounding box center [230, 90] width 15 height 15
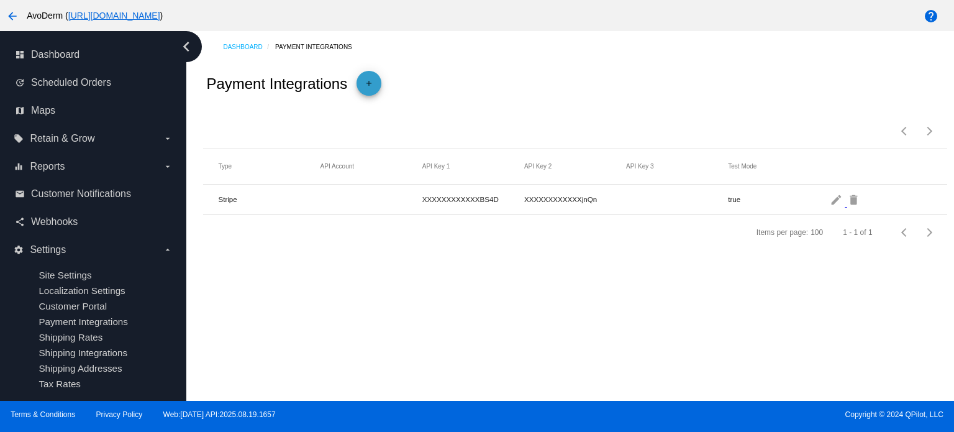
click at [360, 88] on button "add" at bounding box center [369, 83] width 25 height 25
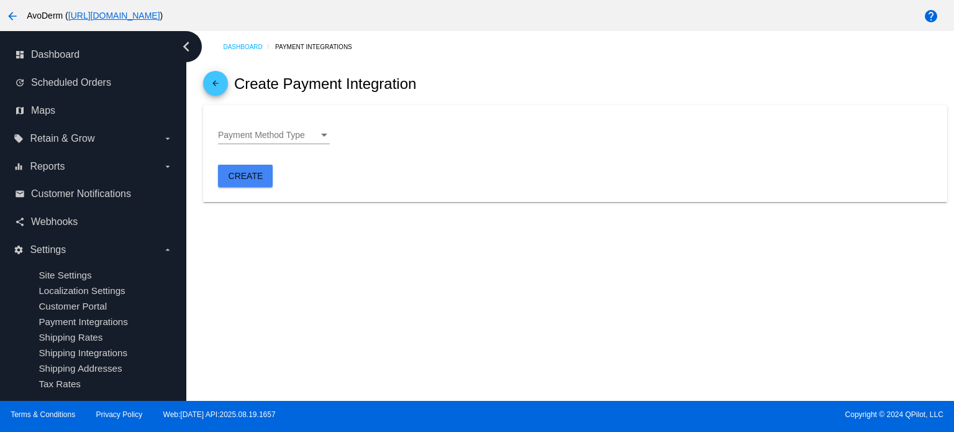
click at [295, 131] on span "Payment Method Type" at bounding box center [261, 135] width 87 height 10
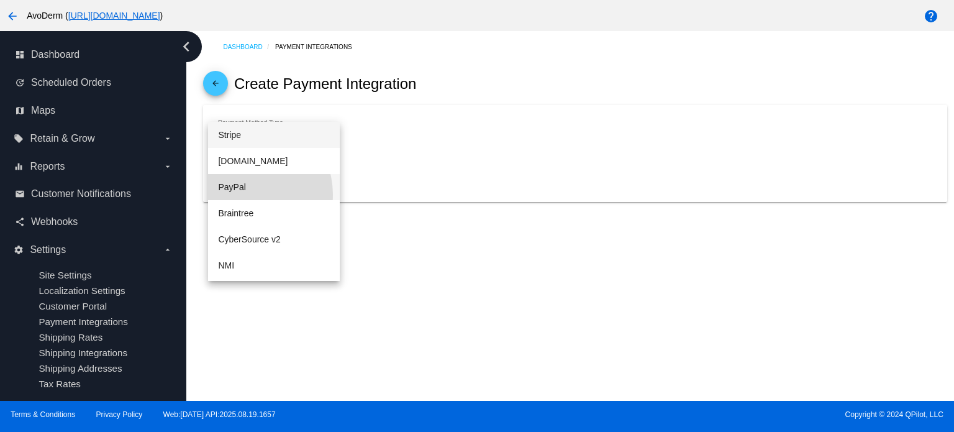
click at [245, 194] on span "PayPal" at bounding box center [274, 187] width 112 height 26
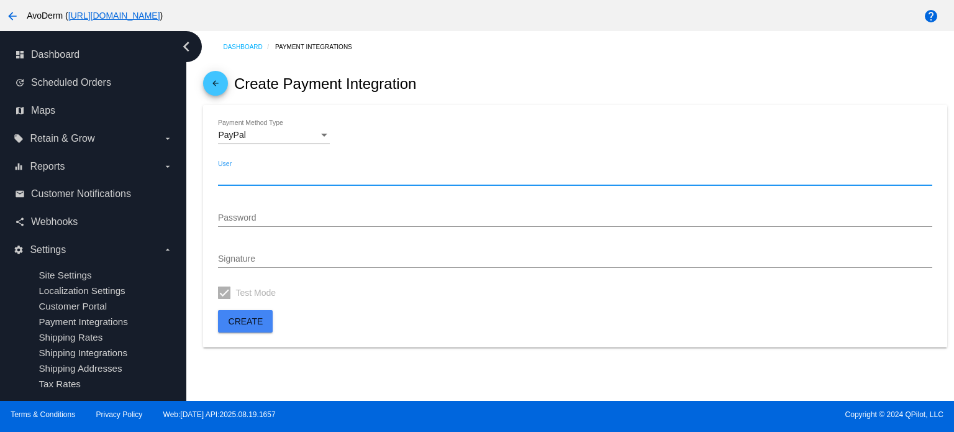
click at [257, 180] on input "User" at bounding box center [575, 176] width 714 height 10
